Goal: Transaction & Acquisition: Book appointment/travel/reservation

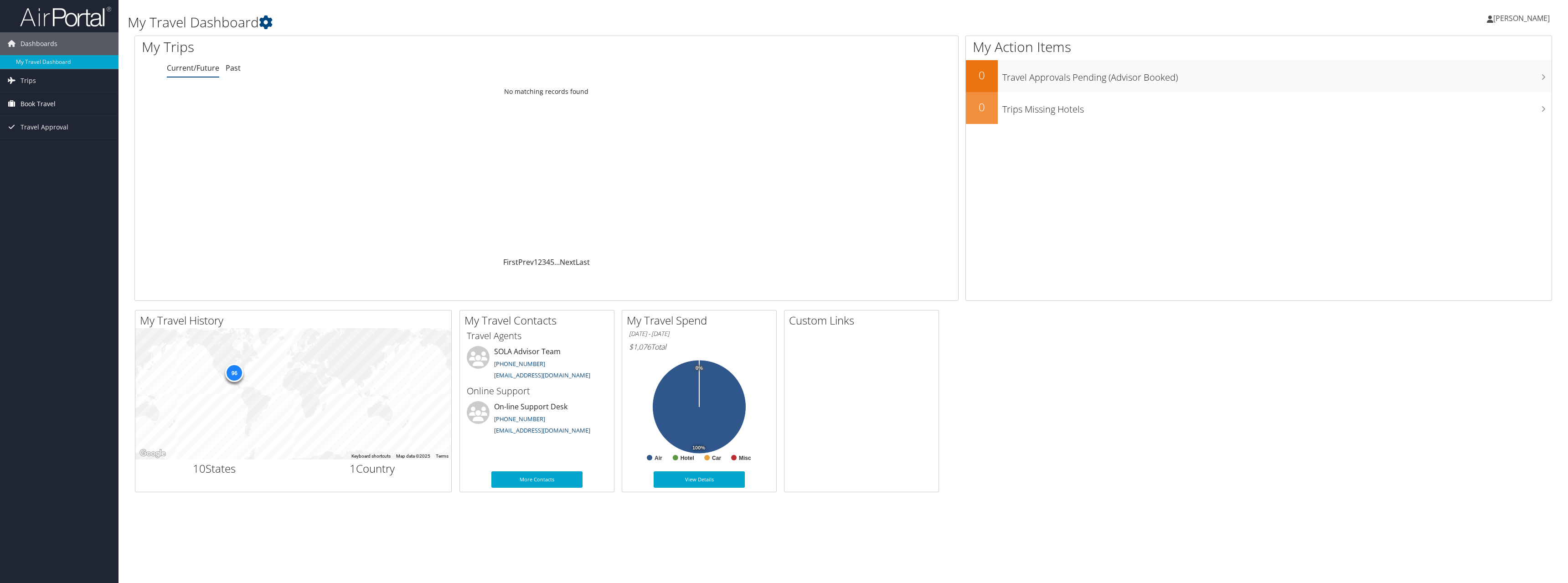
click at [44, 106] on span "Book Travel" at bounding box center [38, 104] width 35 height 23
click at [40, 138] on link "Book/Manage Online Trips" at bounding box center [59, 136] width 119 height 13
click at [44, 136] on link "Book/Manage Online Trips" at bounding box center [59, 136] width 119 height 13
